Goal: Entertainment & Leisure: Consume media (video, audio)

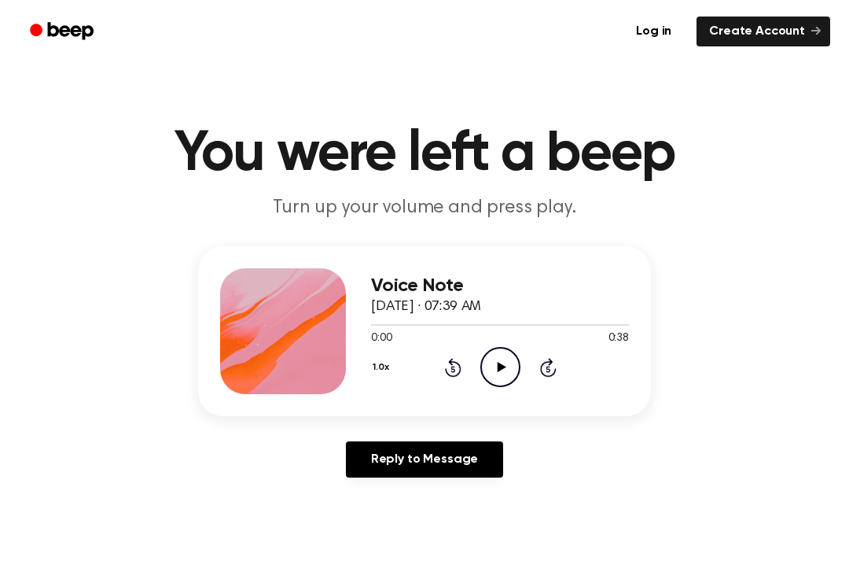
click at [500, 368] on icon at bounding box center [501, 367] width 9 height 10
click at [491, 356] on icon "Pause Audio" at bounding box center [501, 367] width 40 height 40
click at [444, 370] on icon "Rewind 5 seconds" at bounding box center [452, 367] width 17 height 20
click at [658, 233] on main "You were left a beep Turn up your volume and press play. Voice Note [DATE] · 07…" at bounding box center [424, 485] width 849 height 970
click at [495, 363] on icon "Play Audio" at bounding box center [501, 367] width 40 height 40
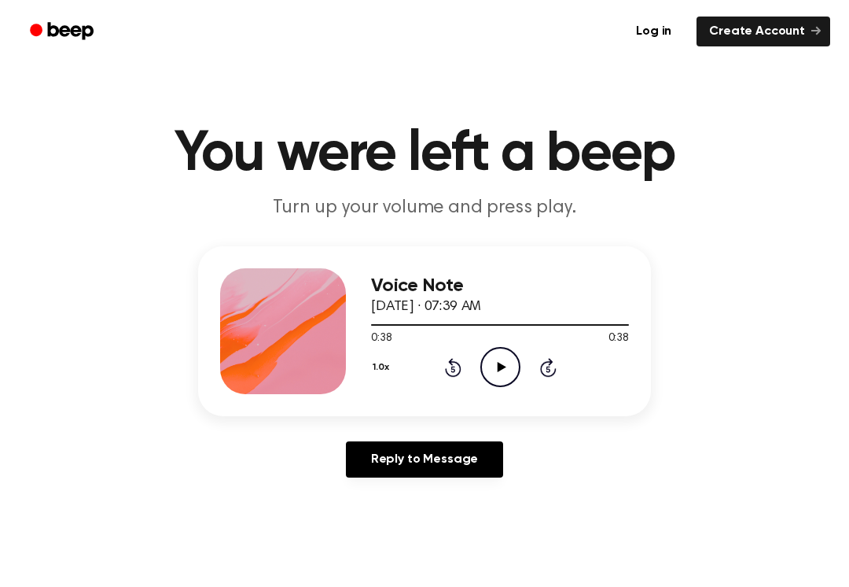
click at [448, 375] on icon at bounding box center [453, 367] width 17 height 19
click at [448, 374] on icon at bounding box center [453, 367] width 17 height 19
click at [441, 349] on div "1.0x Rewind 5 seconds Play Audio Skip 5 seconds" at bounding box center [500, 367] width 258 height 40
click at [439, 367] on div "1.0x Rewind 5 seconds Play Audio Skip 5 seconds" at bounding box center [500, 367] width 258 height 40
click at [453, 374] on icon "Rewind 5 seconds" at bounding box center [452, 367] width 17 height 20
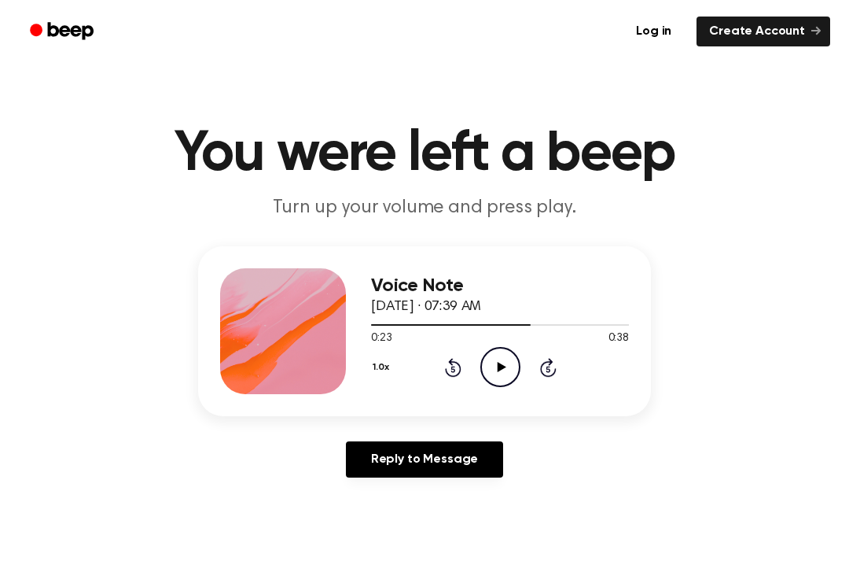
click at [453, 374] on icon "Rewind 5 seconds" at bounding box center [452, 367] width 17 height 20
click at [489, 378] on icon "Play Audio" at bounding box center [501, 367] width 40 height 40
